Goal: Task Accomplishment & Management: Use online tool/utility

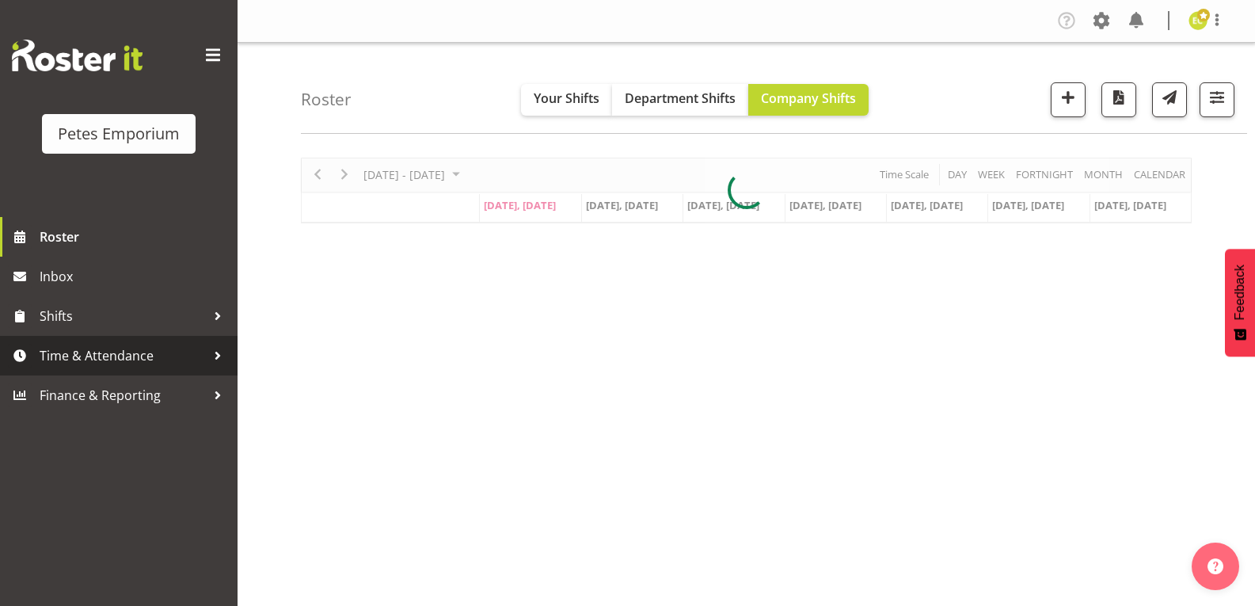
click at [106, 348] on span "Time & Attendance" at bounding box center [123, 356] width 166 height 24
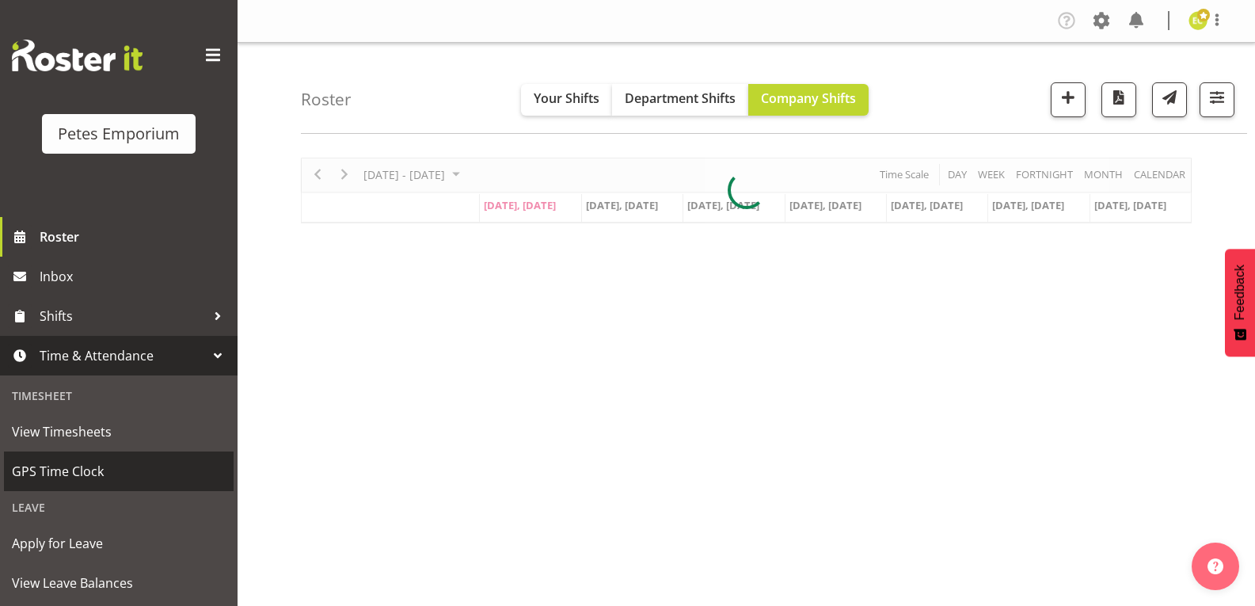
click at [117, 458] on link "GPS Time Clock" at bounding box center [119, 471] width 230 height 40
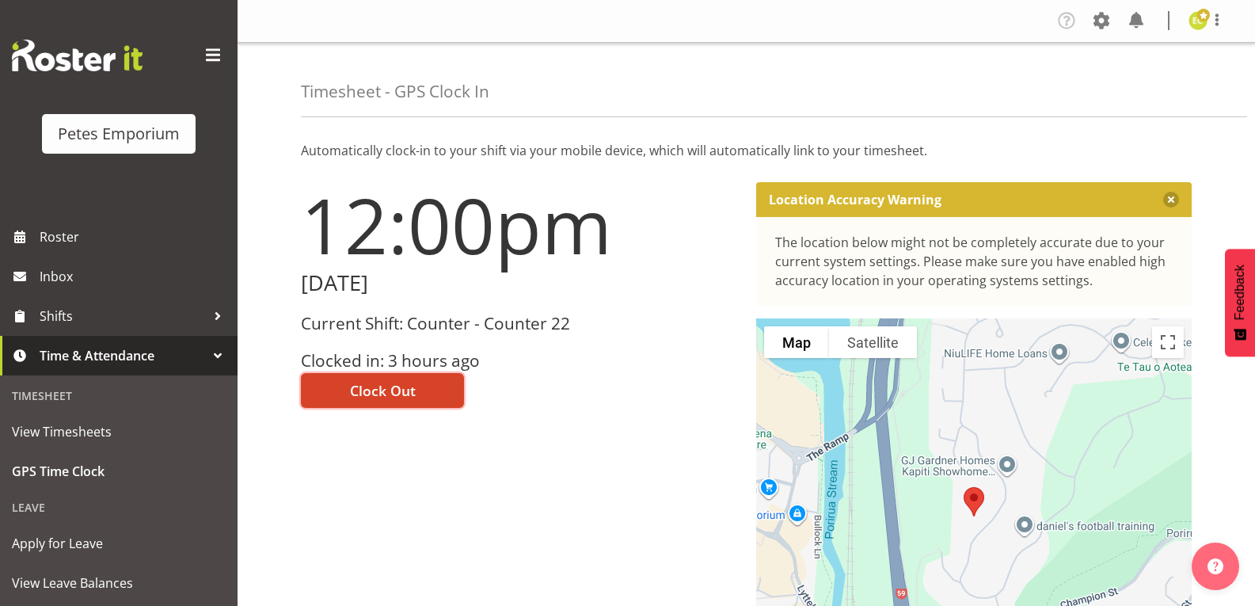
click at [412, 385] on span "Clock Out" at bounding box center [383, 390] width 66 height 21
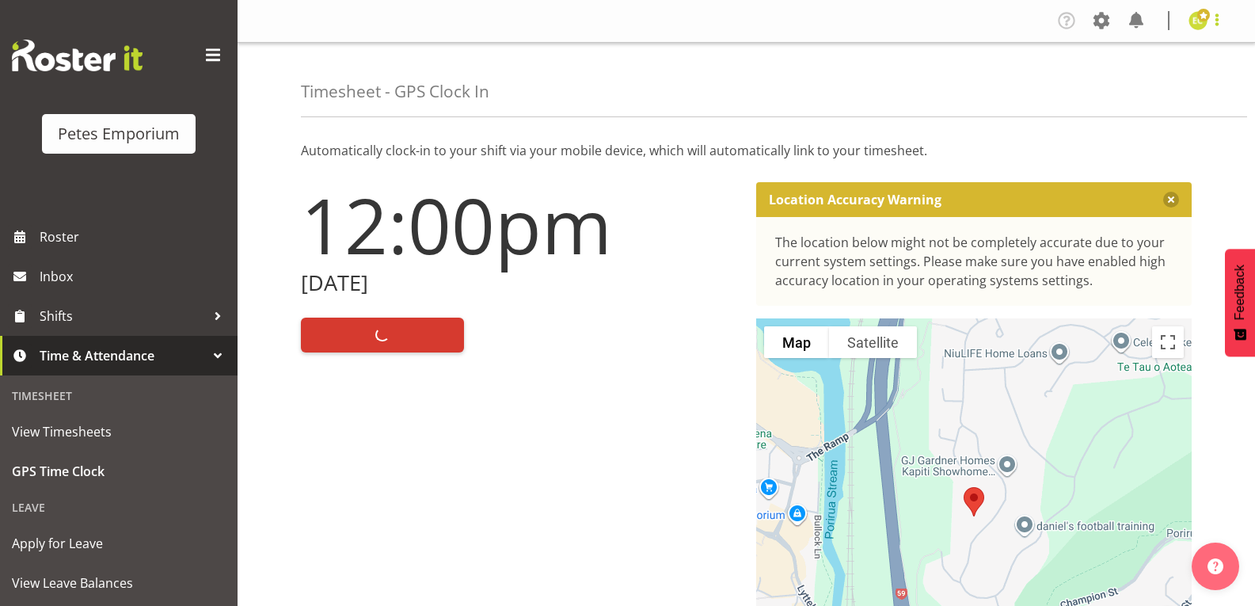
click at [1211, 23] on span at bounding box center [1216, 19] width 19 height 19
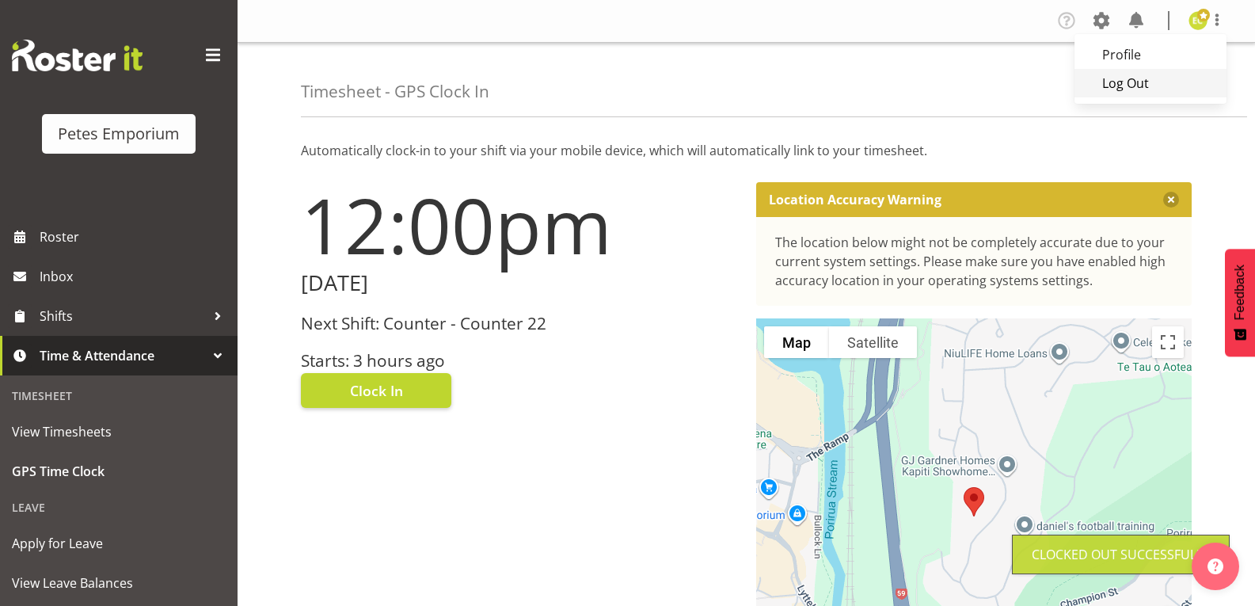
drag, startPoint x: 1091, startPoint y: 94, endPoint x: 1181, endPoint y: 0, distance: 130.5
click at [1092, 94] on link "Log Out" at bounding box center [1150, 83] width 152 height 29
